Goal: Navigation & Orientation: Understand site structure

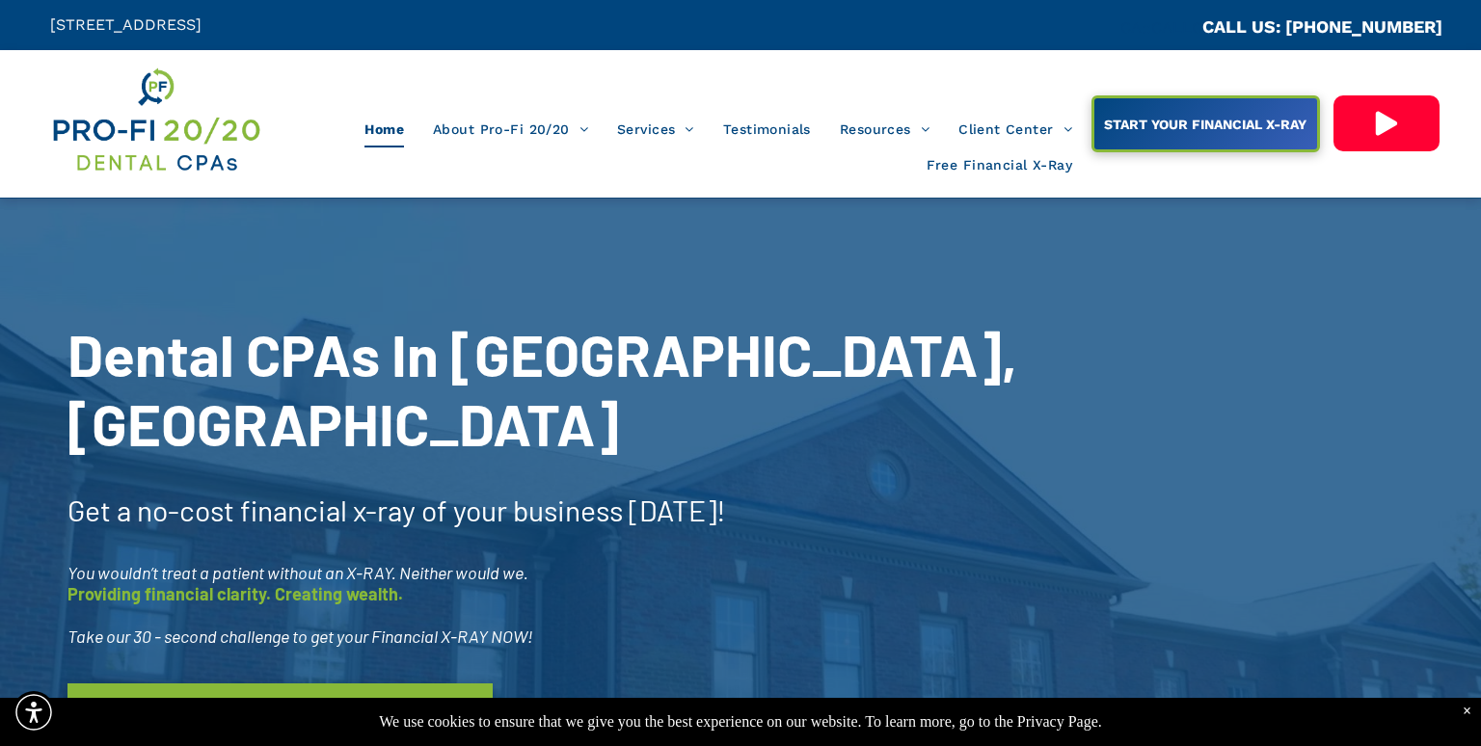
scroll to position [101, 0]
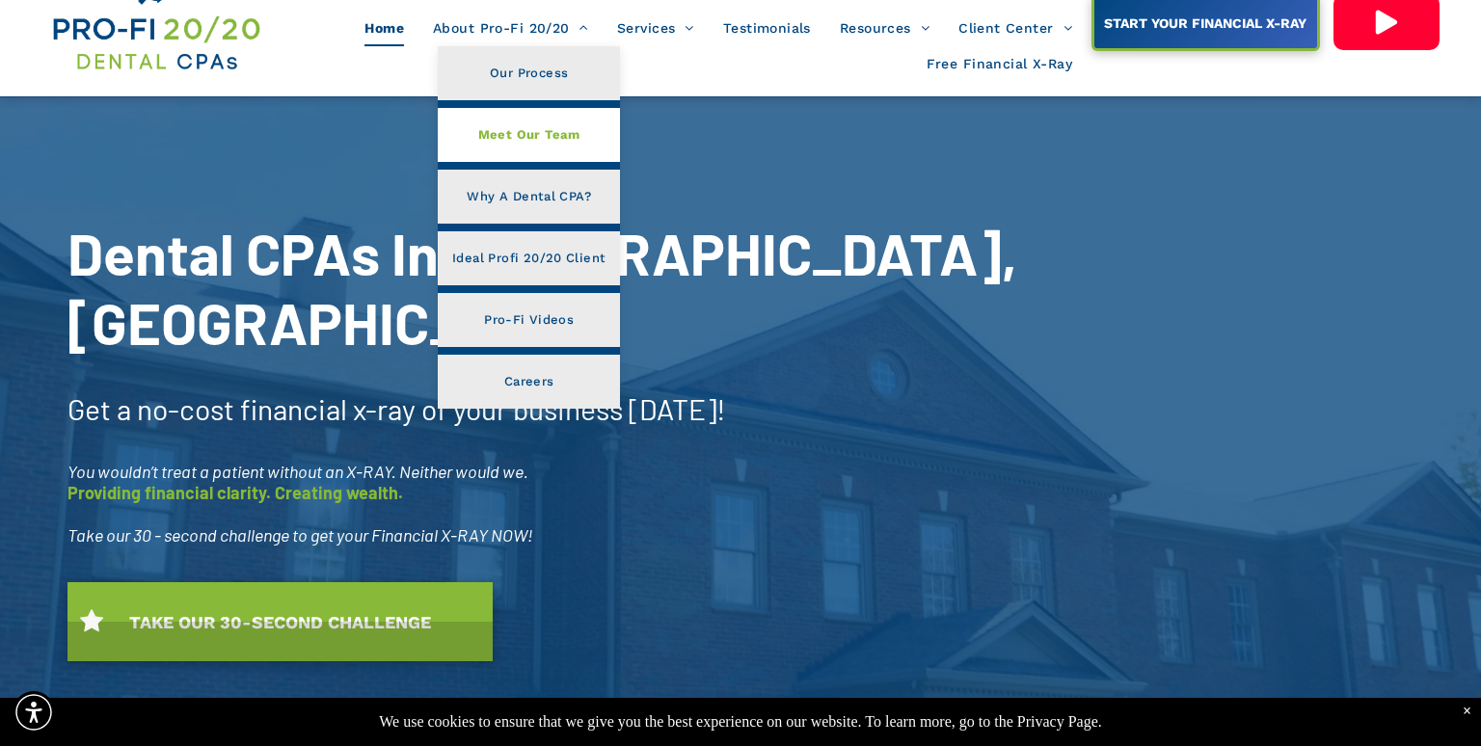
click at [549, 133] on span "Meet Our Team" at bounding box center [529, 134] width 102 height 25
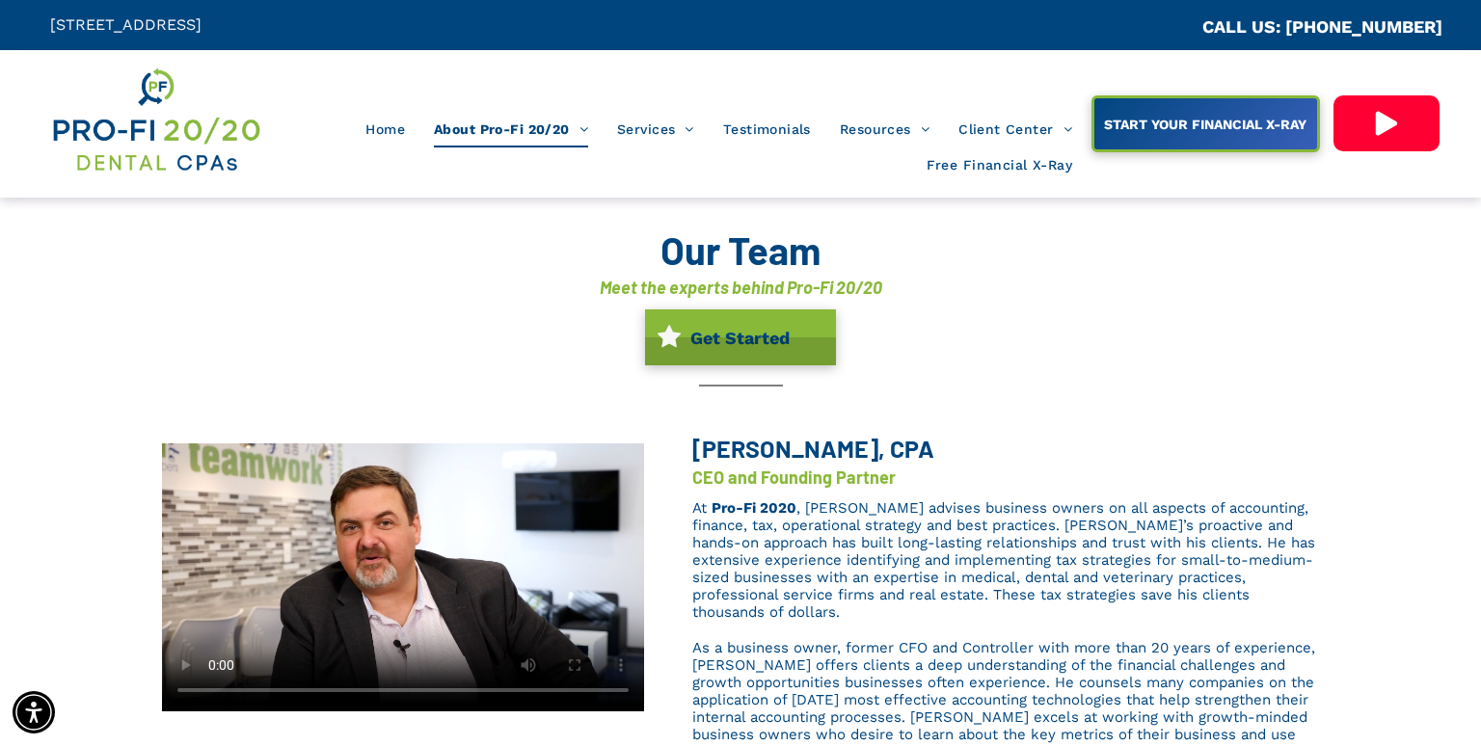
scroll to position [101, 0]
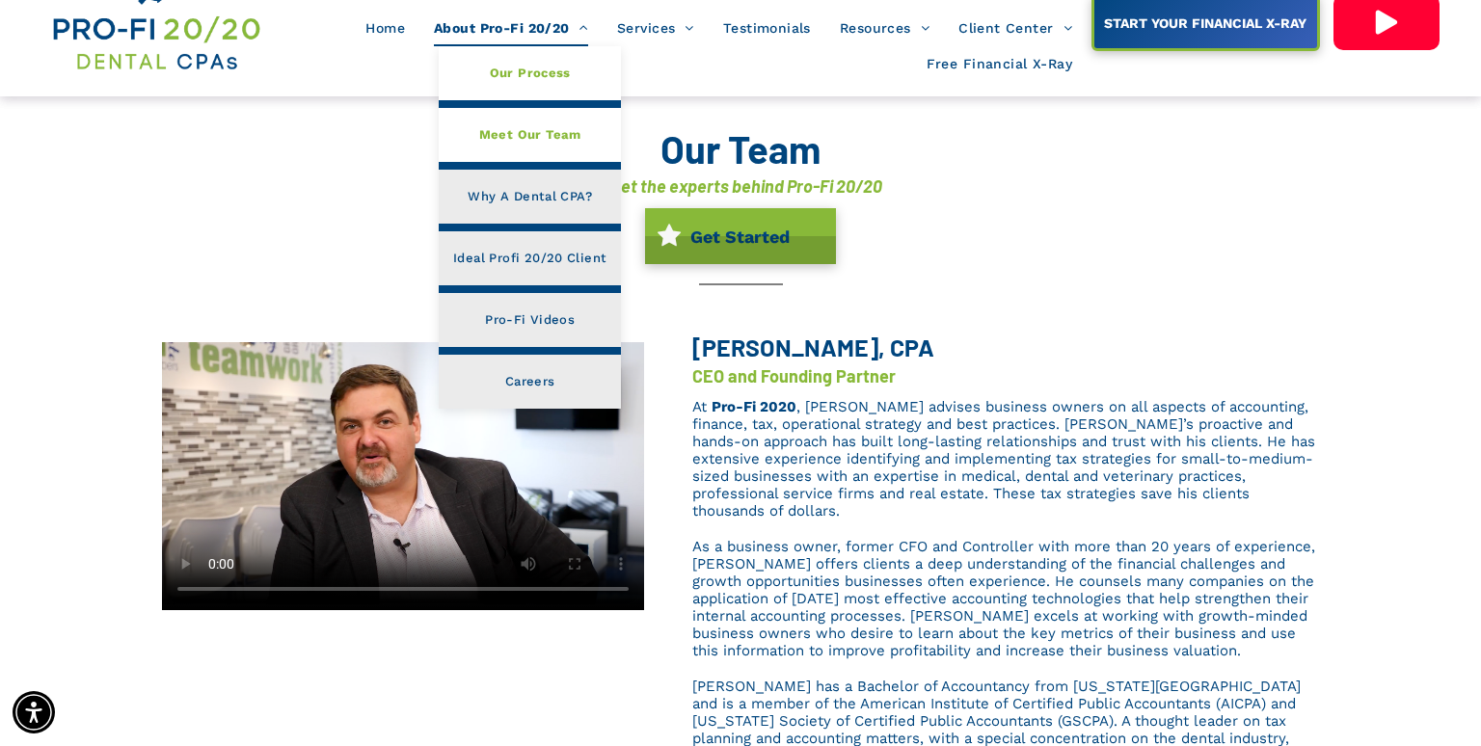
click at [506, 67] on span "Our Process" at bounding box center [530, 73] width 81 height 25
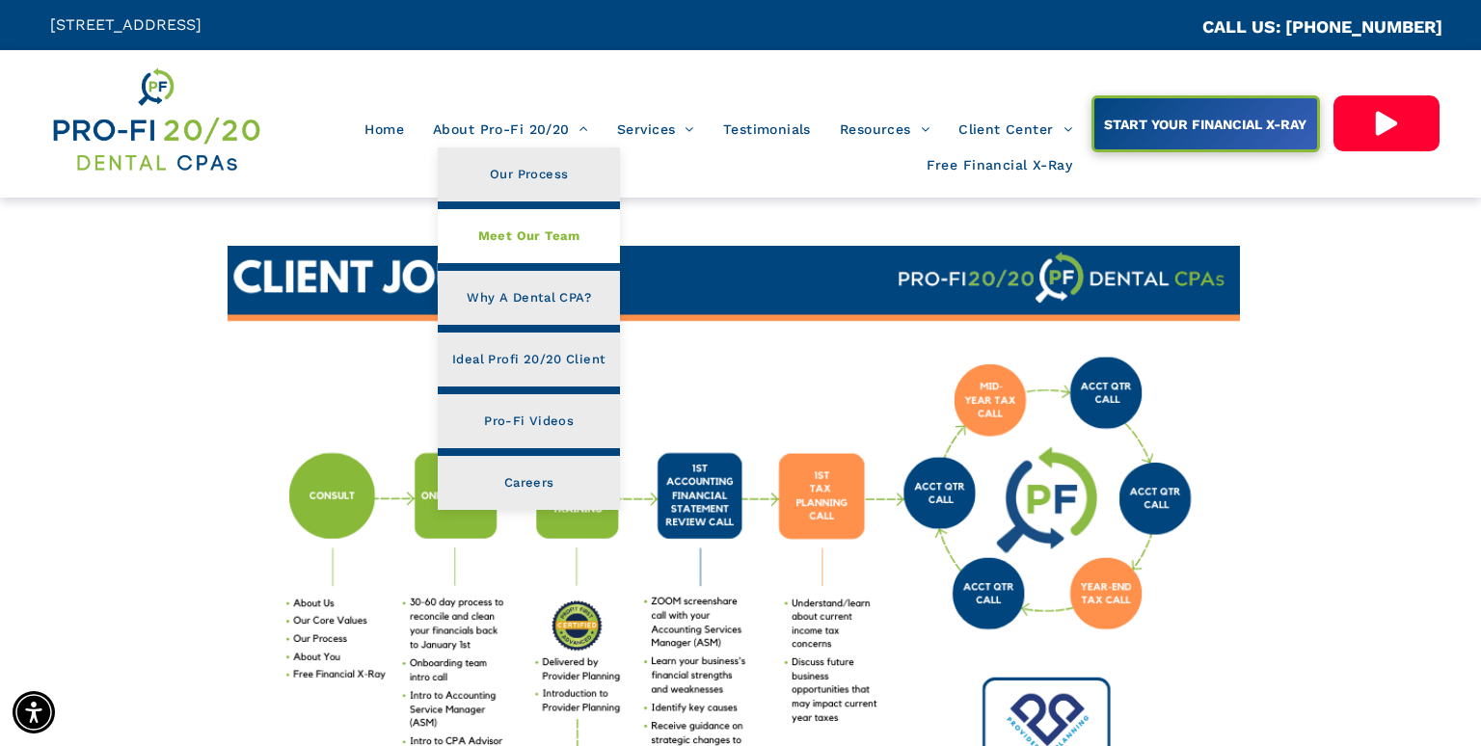
click at [532, 227] on span "Meet Our Team" at bounding box center [529, 236] width 102 height 25
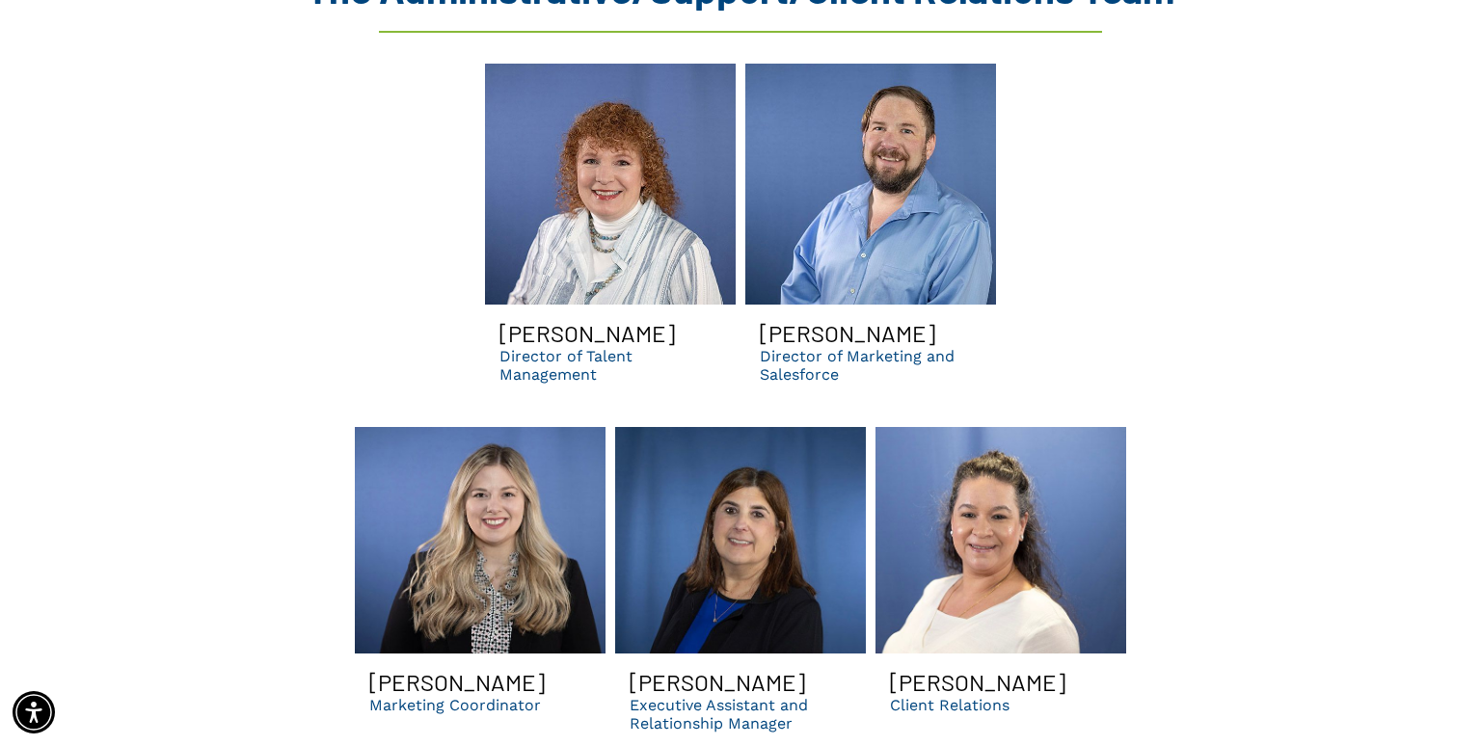
scroll to position [5191, 0]
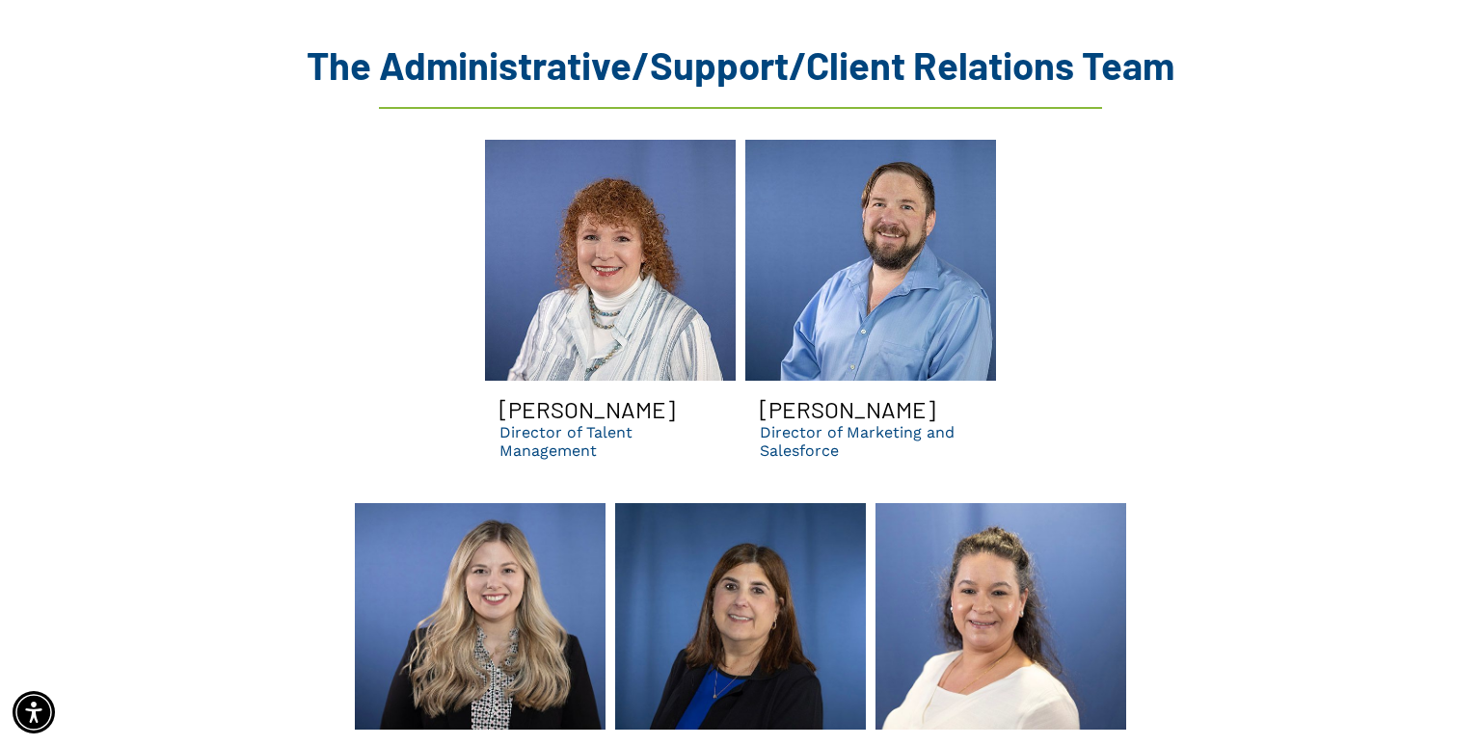
click at [595, 206] on link at bounding box center [610, 260] width 251 height 241
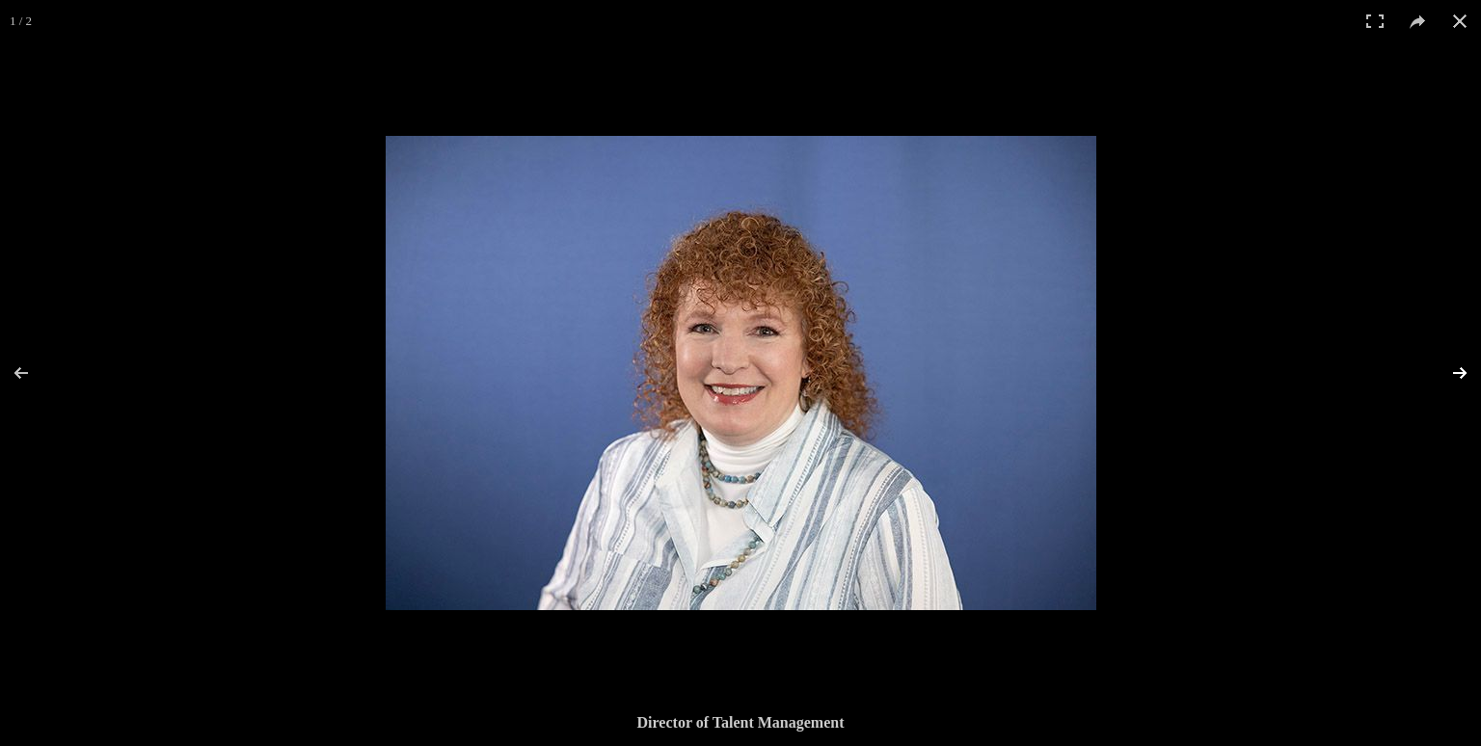
click at [1456, 368] on button at bounding box center [1446, 373] width 67 height 96
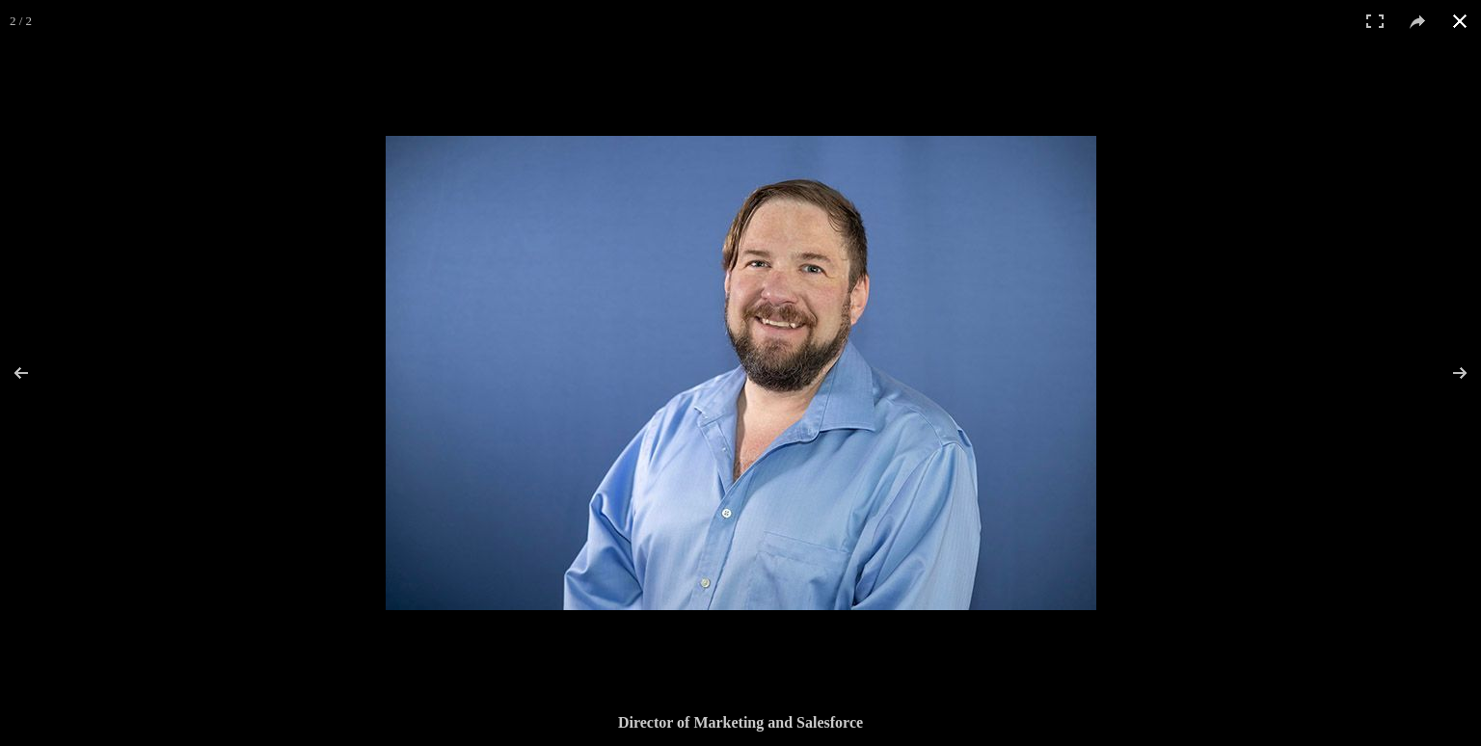
click at [1461, 20] on button at bounding box center [1459, 21] width 42 height 42
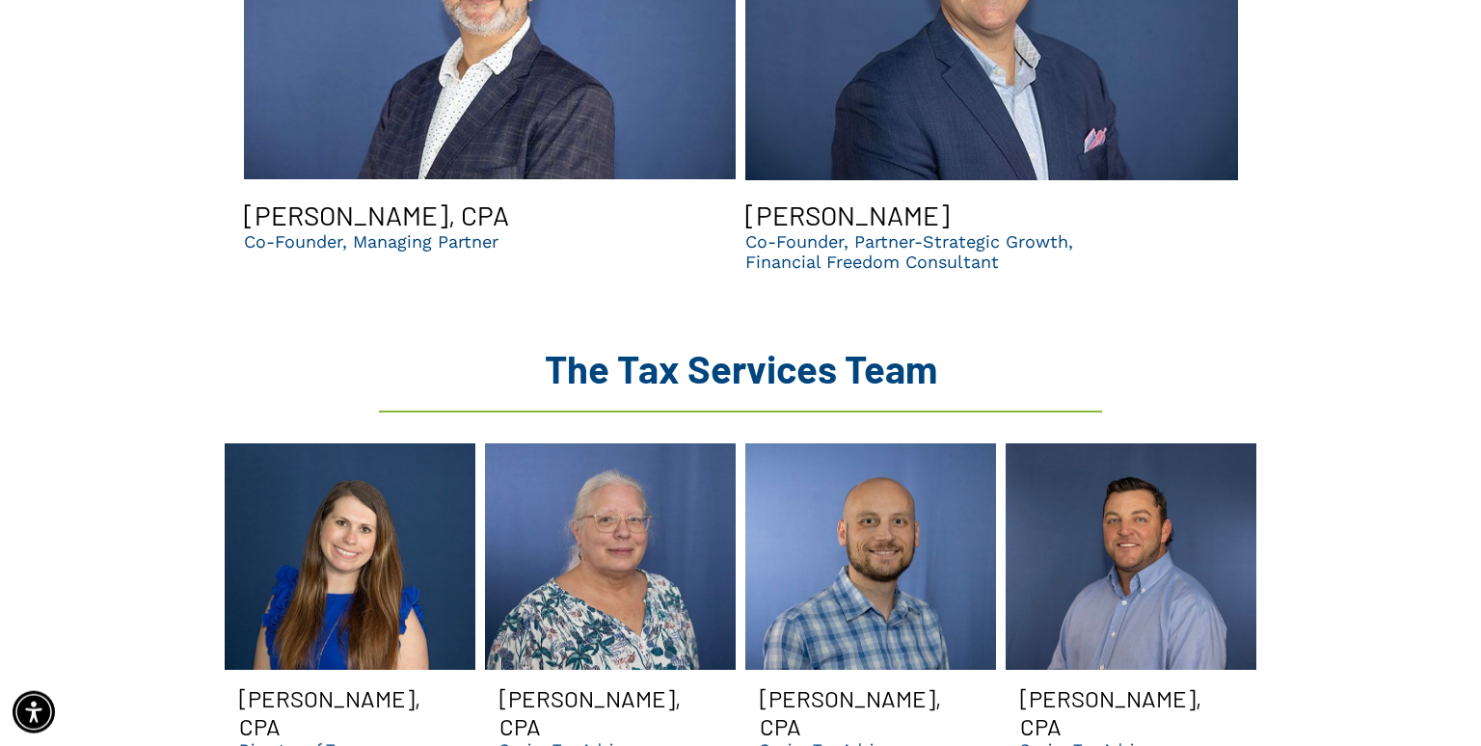
scroll to position [2340, 0]
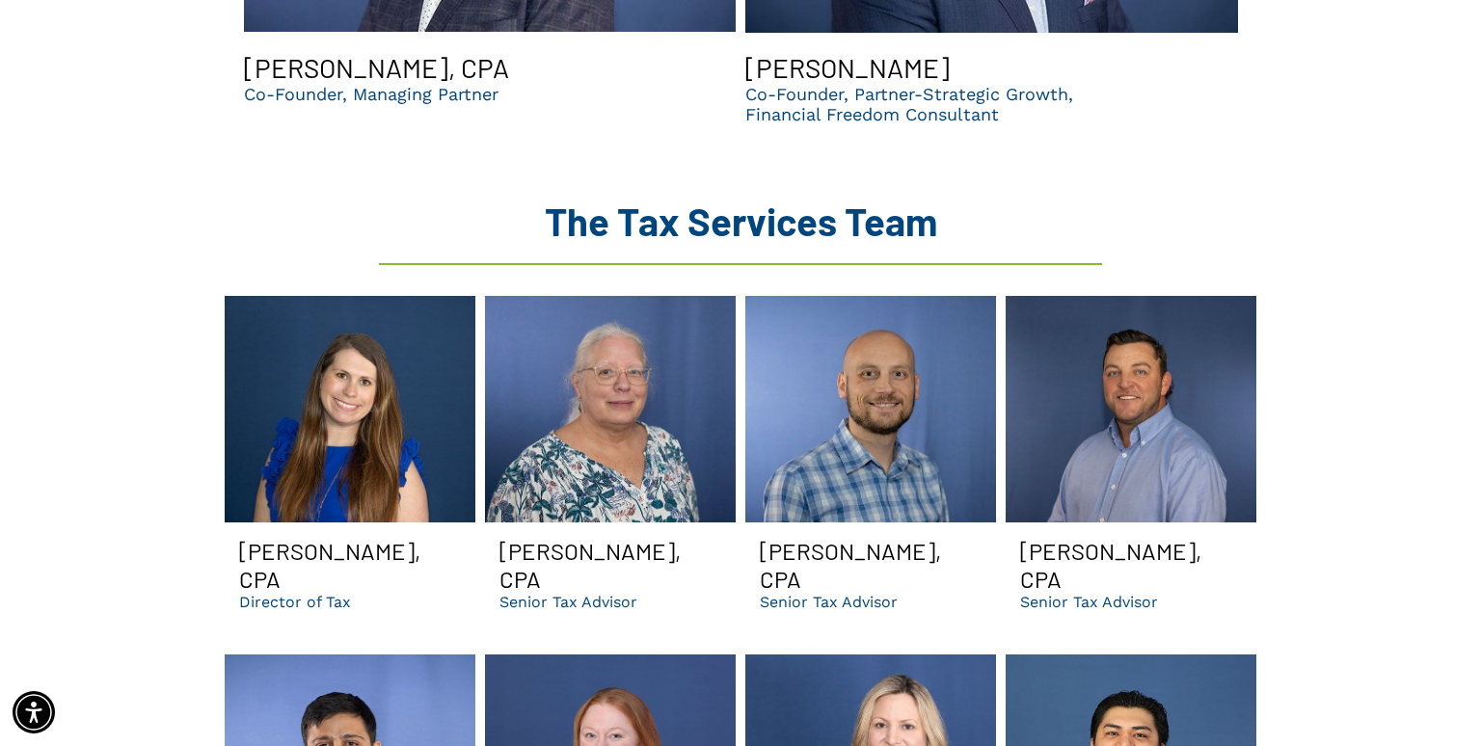
click at [281, 593] on p "Director of Tax" at bounding box center [295, 602] width 112 height 18
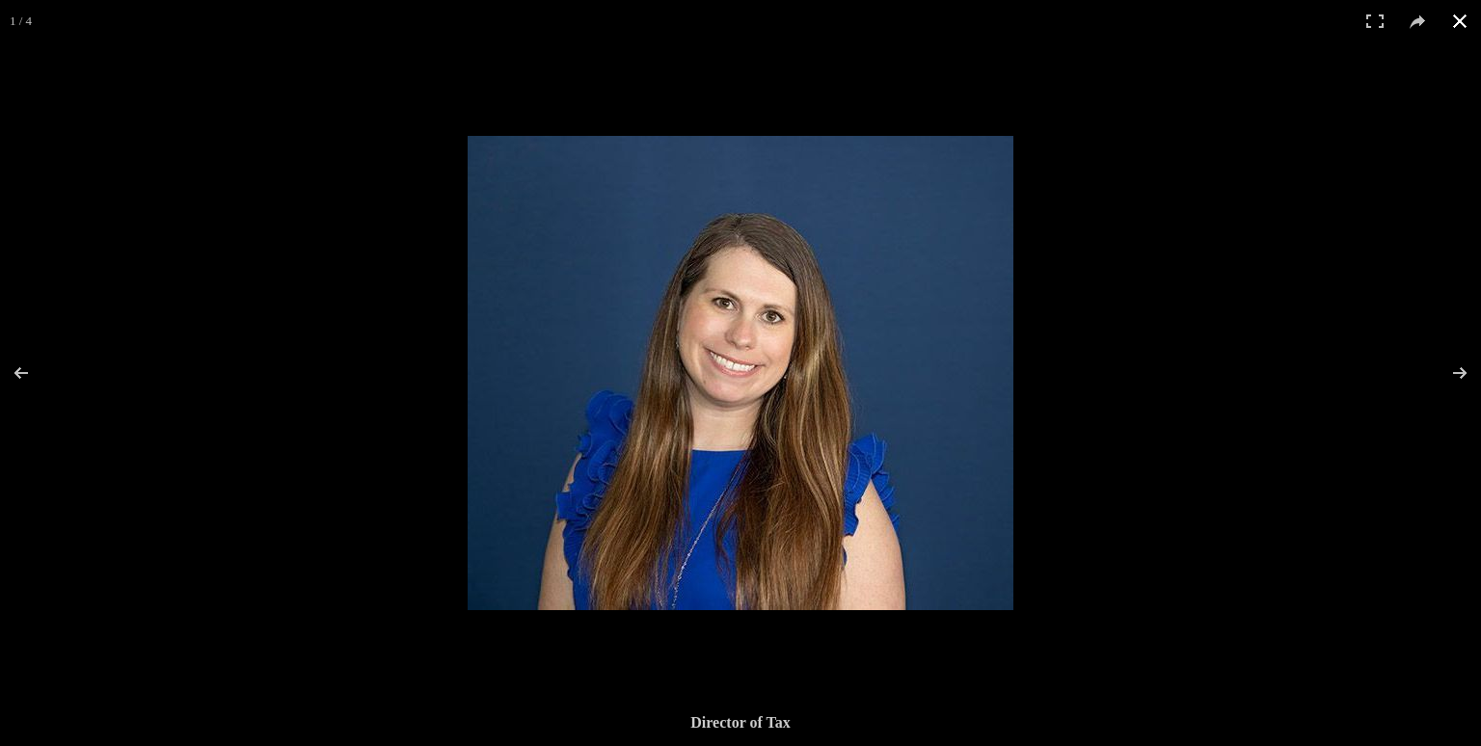
click at [1457, 25] on button at bounding box center [1459, 21] width 42 height 42
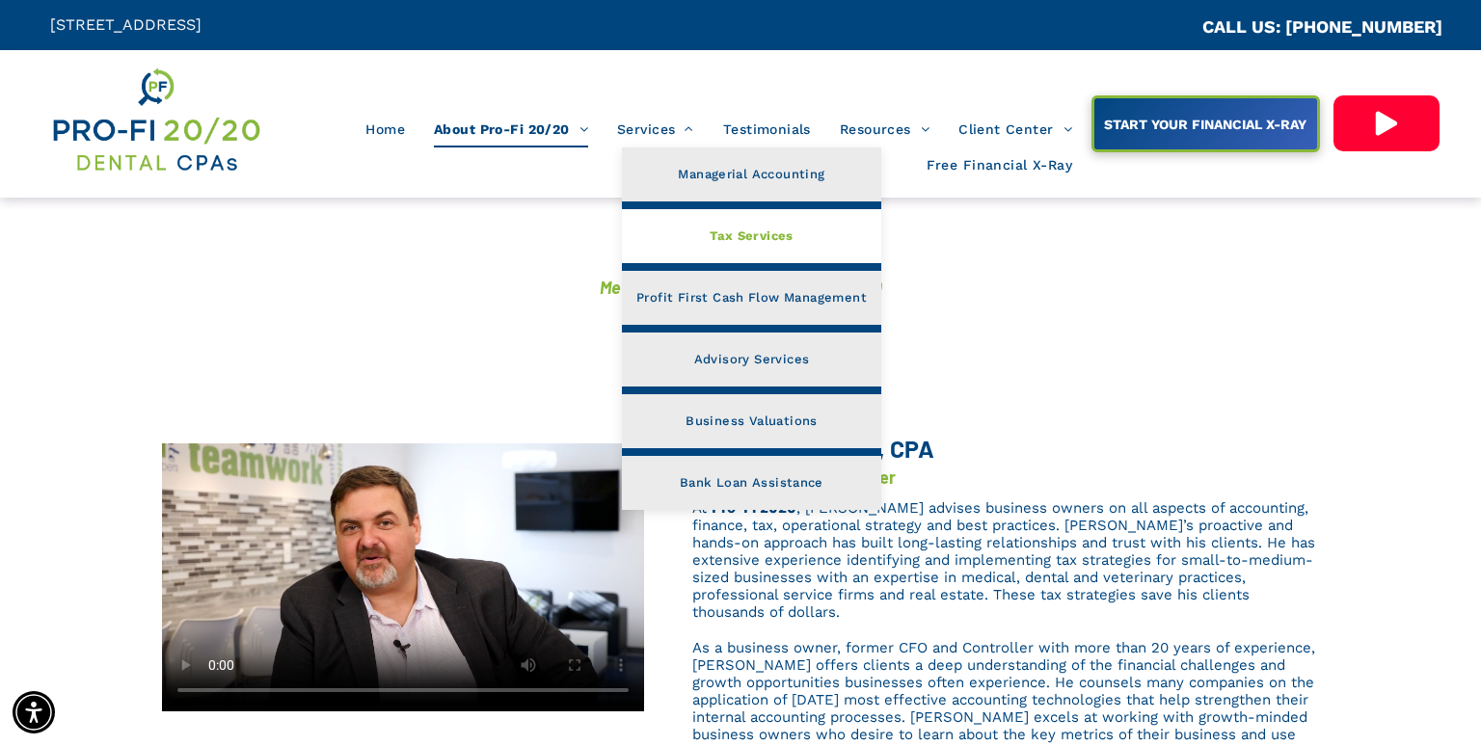
click at [731, 230] on span "Tax Services" at bounding box center [751, 236] width 84 height 25
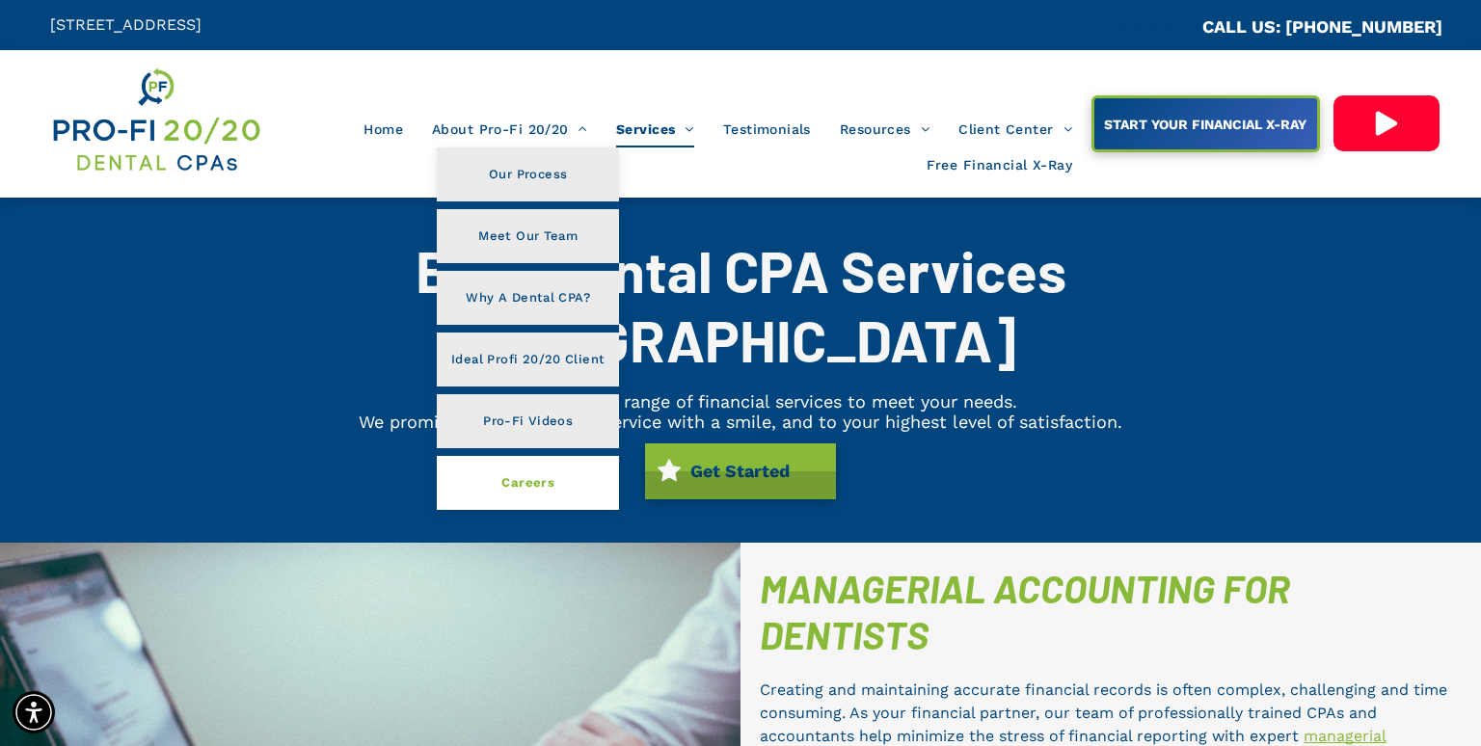
click at [509, 486] on span "Careers" at bounding box center [527, 482] width 53 height 25
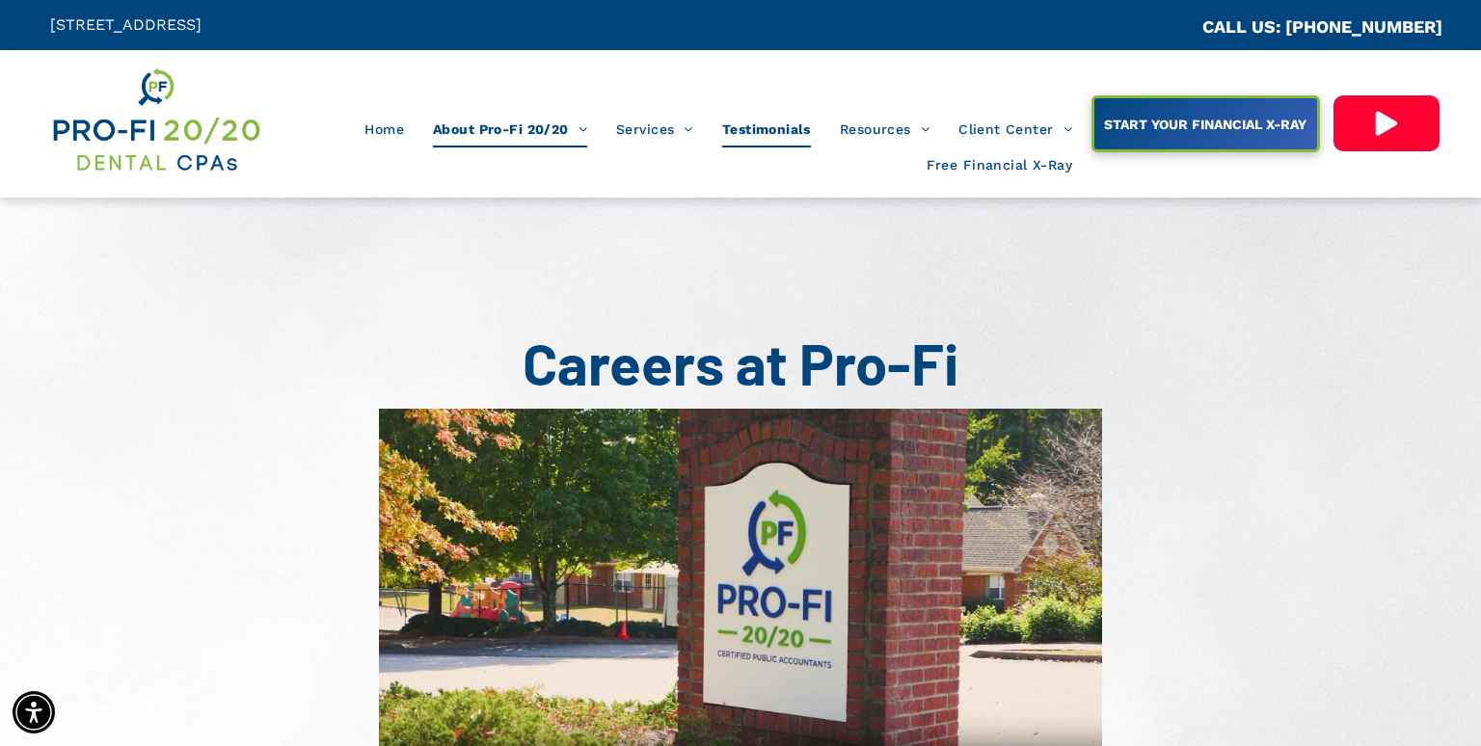
click at [758, 136] on span "Testimonials" at bounding box center [766, 129] width 89 height 37
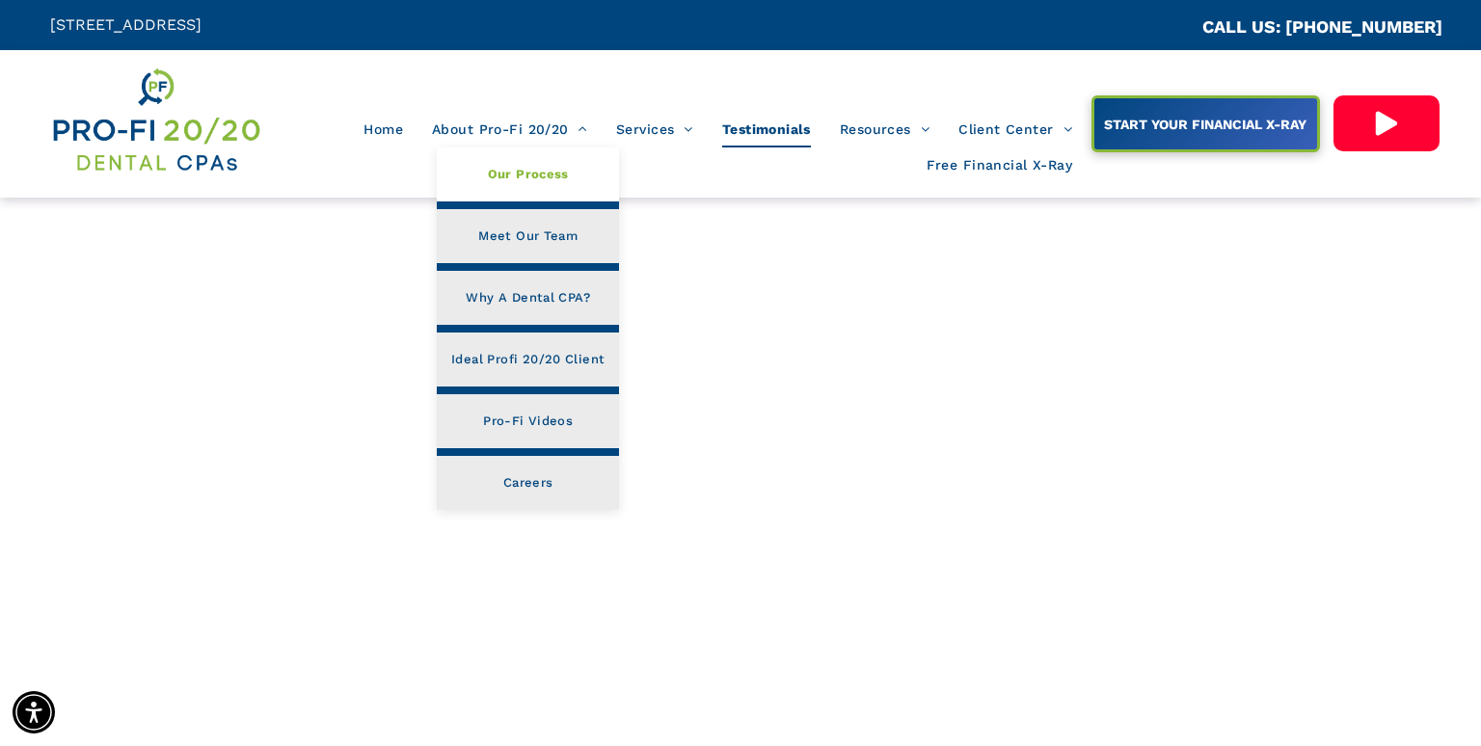
click at [496, 174] on span "Our Process" at bounding box center [528, 174] width 81 height 25
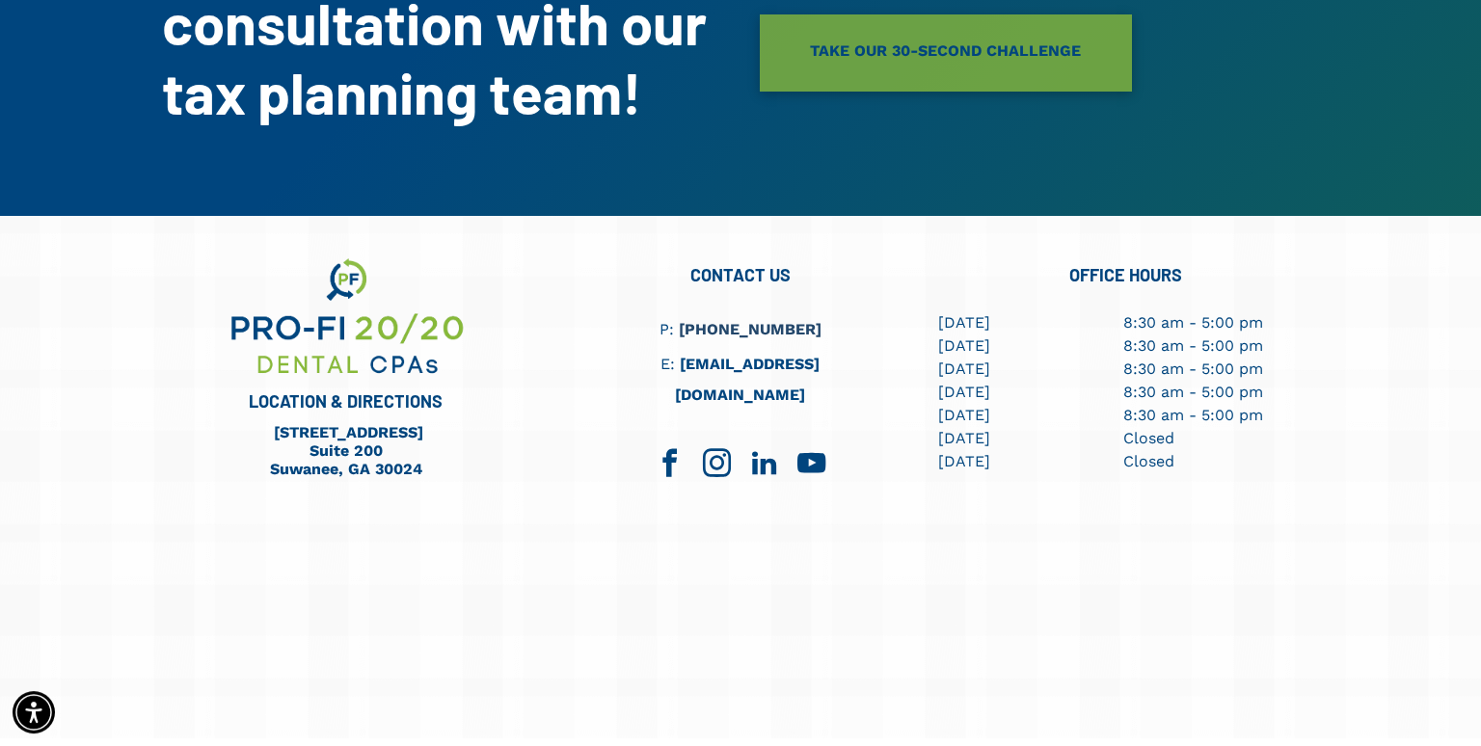
scroll to position [1722, 0]
